Goal: Transaction & Acquisition: Book appointment/travel/reservation

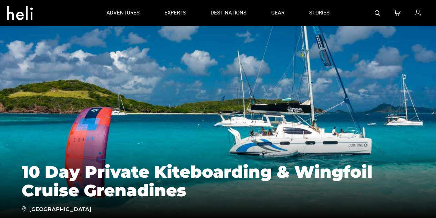
click at [62, 78] on img at bounding box center [218, 128] width 436 height 207
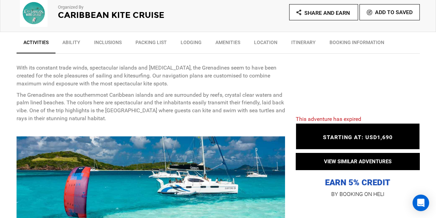
scroll to position [241, 0]
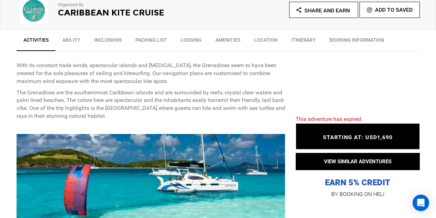
click at [76, 39] on link "Ability" at bounding box center [72, 41] width 32 height 17
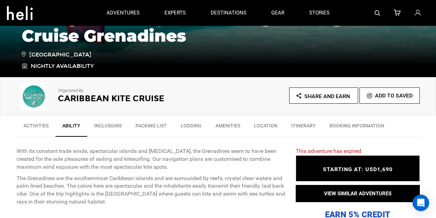
scroll to position [136, 0]
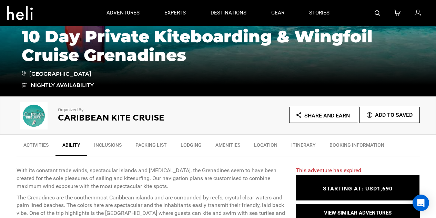
click at [364, 143] on link "BOOKING INFORMATION" at bounding box center [357, 146] width 69 height 17
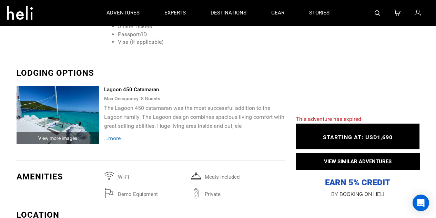
scroll to position [862, 0]
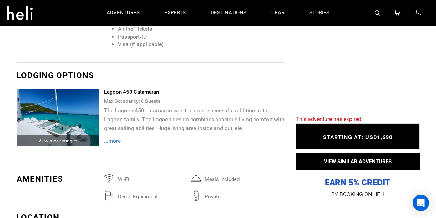
click at [114, 138] on span "...more" at bounding box center [112, 141] width 17 height 7
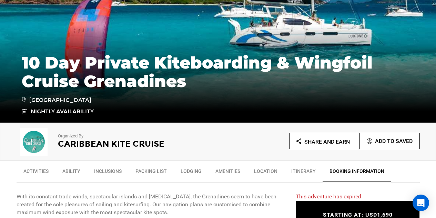
scroll to position [118, 0]
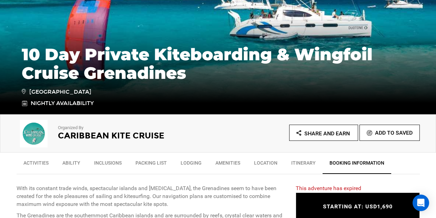
click at [39, 134] on img at bounding box center [34, 134] width 34 height 28
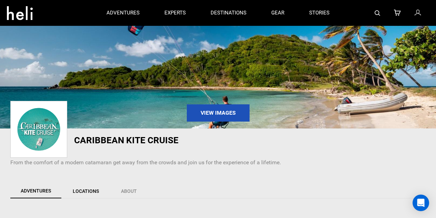
click at [84, 191] on link "Locations" at bounding box center [86, 191] width 48 height 14
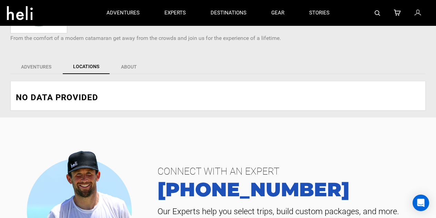
scroll to position [123, 0]
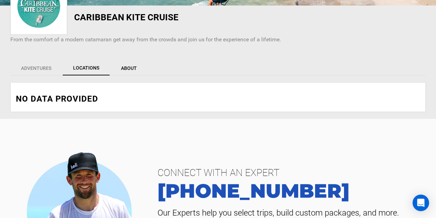
click at [131, 68] on link "About" at bounding box center [128, 68] width 37 height 14
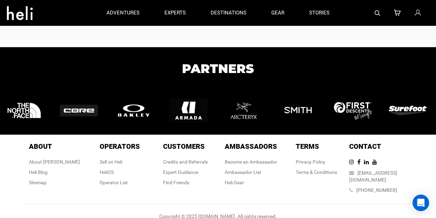
scroll to position [0, 0]
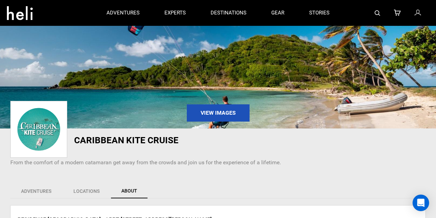
click at [39, 123] on img at bounding box center [38, 129] width 53 height 53
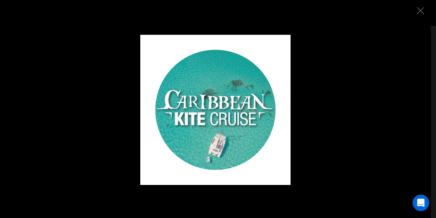
click at [418, 13] on img "Close" at bounding box center [420, 10] width 7 height 7
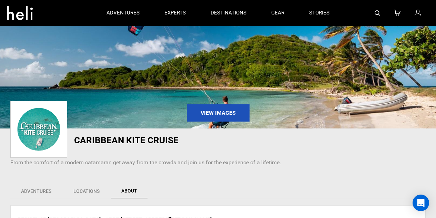
click at [386, 155] on div "From the comfort of a modern catamaran get away from the crowds and join us for…" at bounding box center [218, 161] width 426 height 18
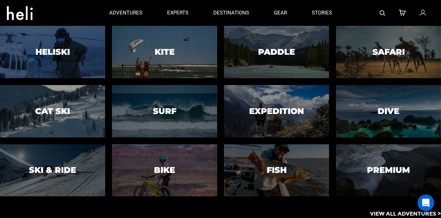
click at [169, 49] on h3 "Kite" at bounding box center [165, 52] width 20 height 9
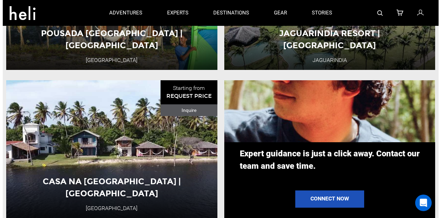
scroll to position [555, 0]
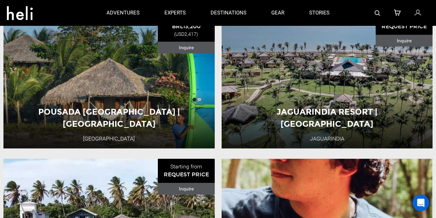
click at [180, 12] on p "experts" at bounding box center [174, 12] width 21 height 7
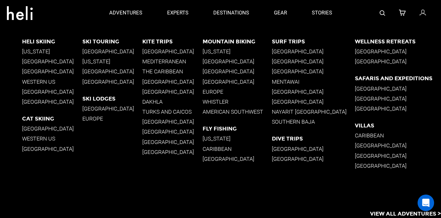
click at [165, 72] on p "The Caribbean" at bounding box center [172, 72] width 60 height 7
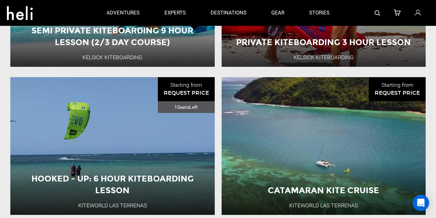
scroll to position [788, 0]
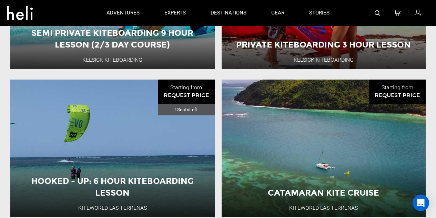
click at [350, 129] on div "Kiteworld Las Terrenas" at bounding box center [323, 125] width 69 height 8
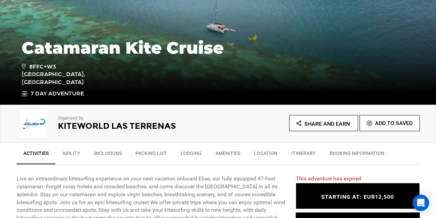
scroll to position [130, 0]
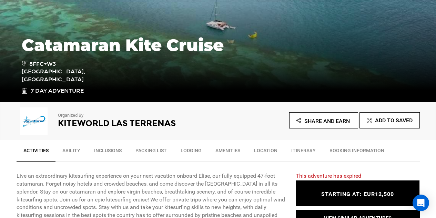
click at [351, 152] on link "BOOKING INFORMATION" at bounding box center [357, 152] width 69 height 17
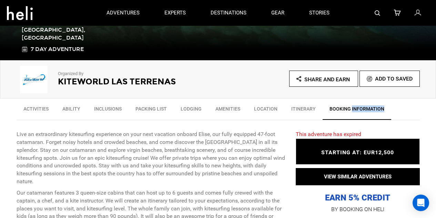
scroll to position [170, 0]
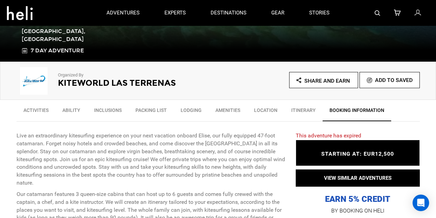
click at [304, 109] on link "Itinerary" at bounding box center [303, 111] width 38 height 17
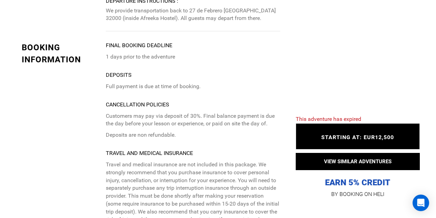
scroll to position [0, 0]
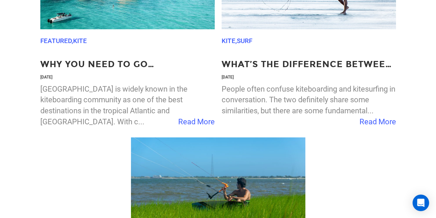
scroll to position [1196, 0]
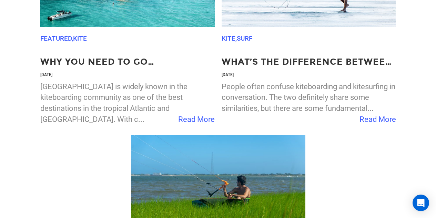
click at [383, 120] on span "Read More" at bounding box center [378, 119] width 37 height 11
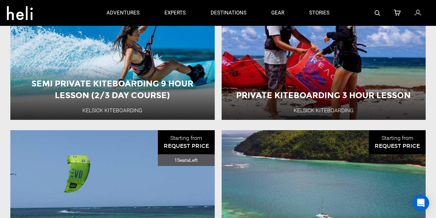
scroll to position [672, 0]
